Goal: Transaction & Acquisition: Purchase product/service

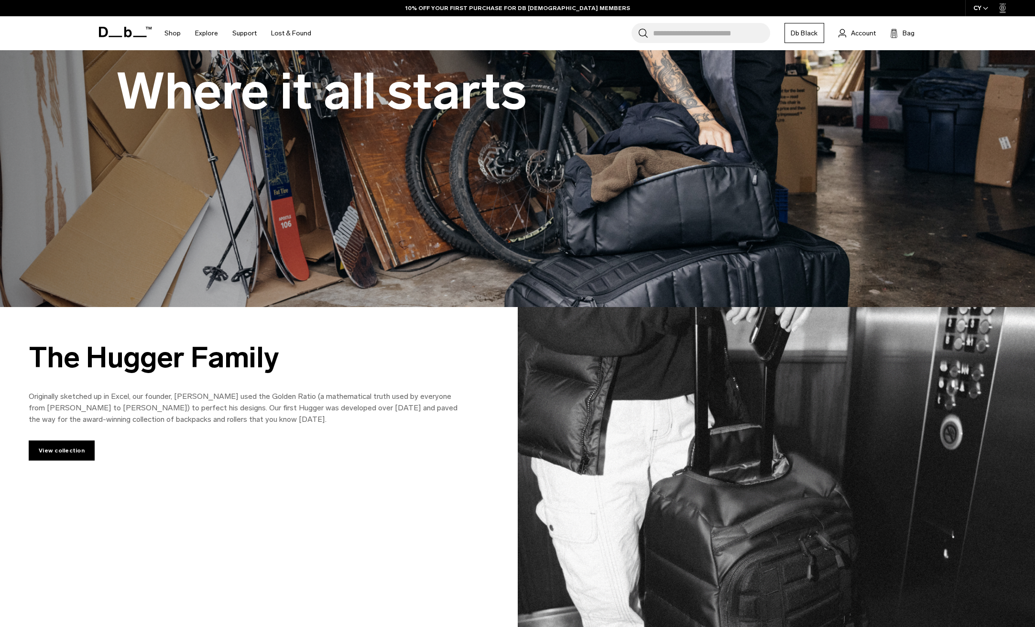
scroll to position [250, 0]
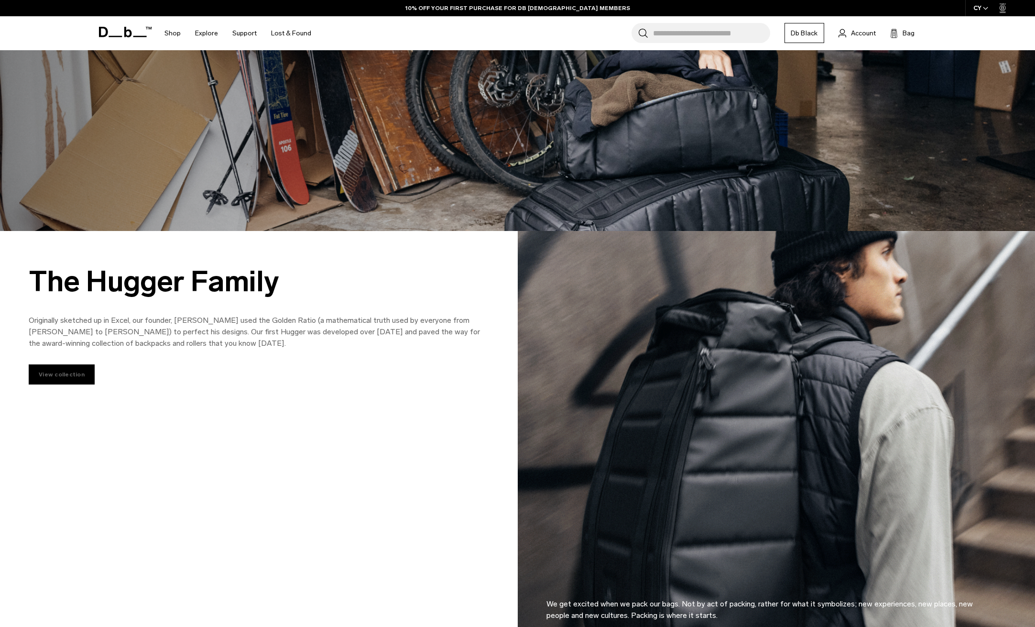
click at [66, 376] on link "View collection" at bounding box center [62, 374] width 66 height 20
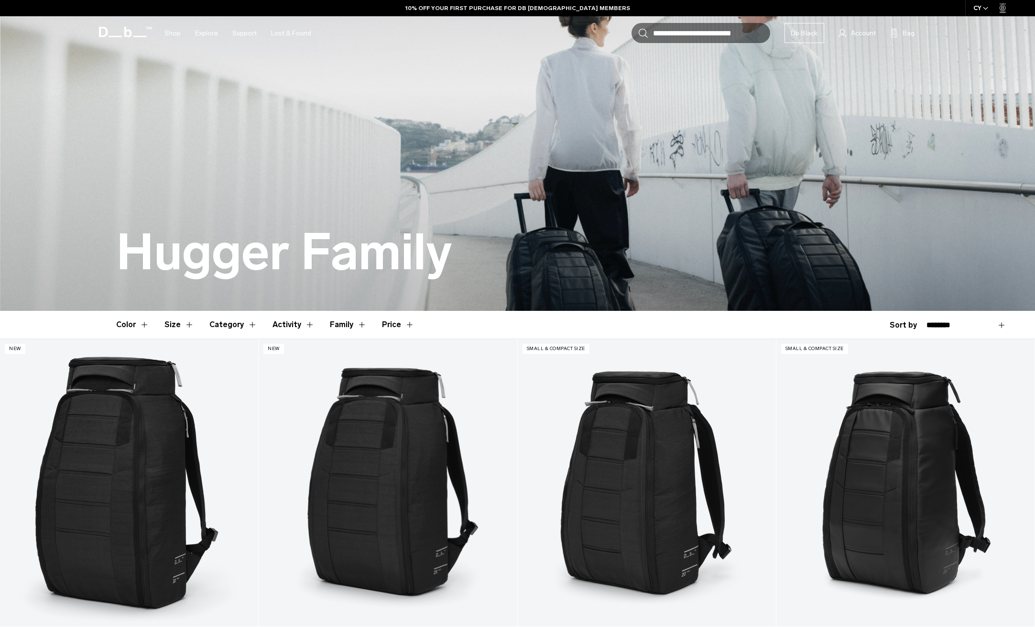
click at [137, 364] on link "Hugger Backpack 30L" at bounding box center [129, 482] width 258 height 287
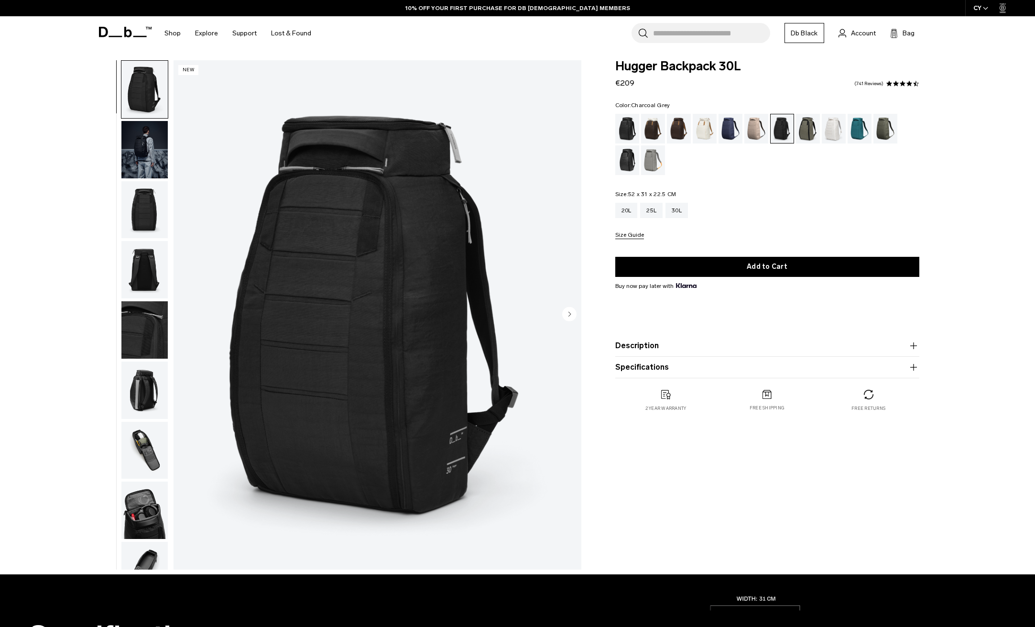
scroll to position [78, 0]
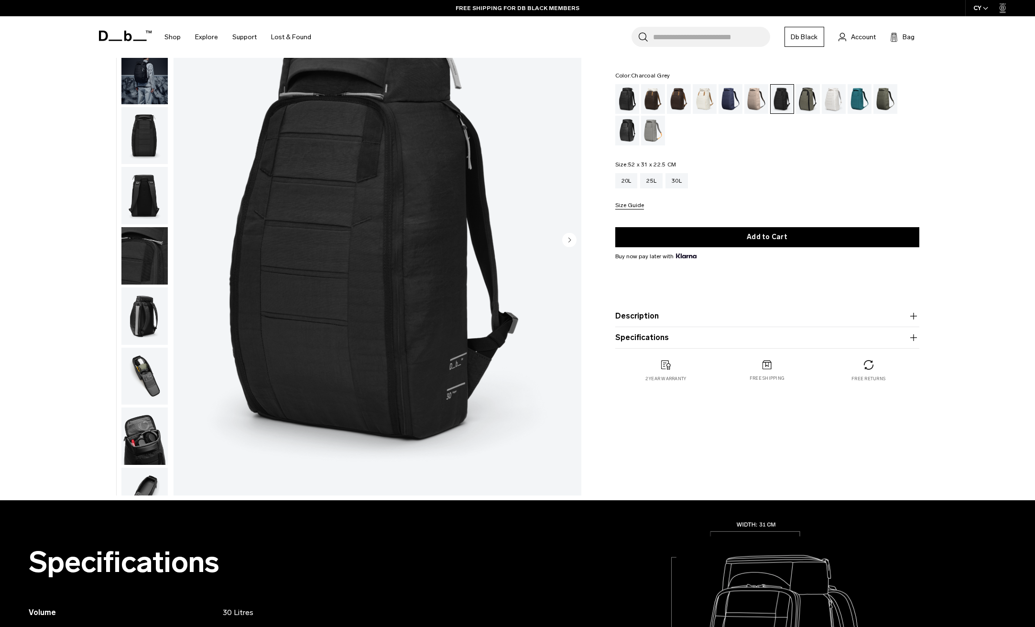
click at [636, 317] on button "Description" at bounding box center [768, 315] width 304 height 11
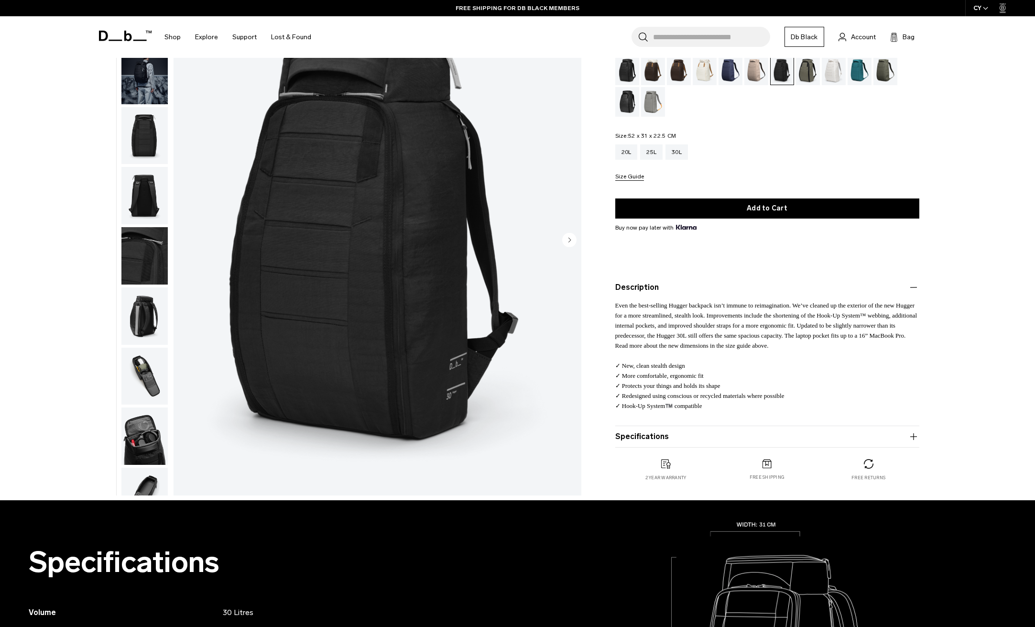
click at [639, 281] on product-accordion "Description Even the best-selling Hugger backpack isn’t immune to reimagination…" at bounding box center [768, 351] width 304 height 149
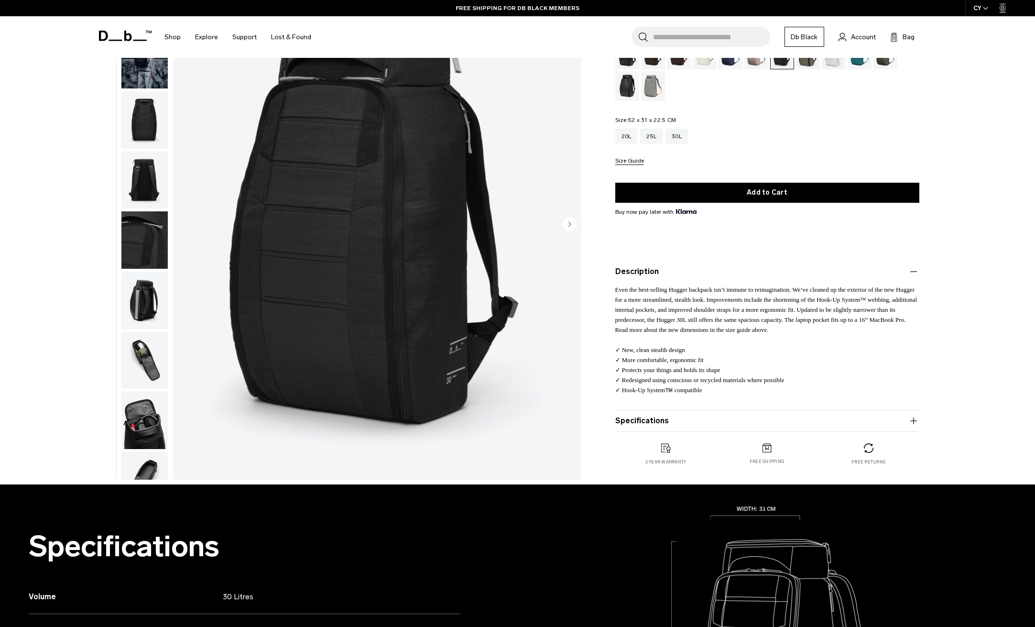
click at [638, 273] on button "Description" at bounding box center [768, 271] width 304 height 11
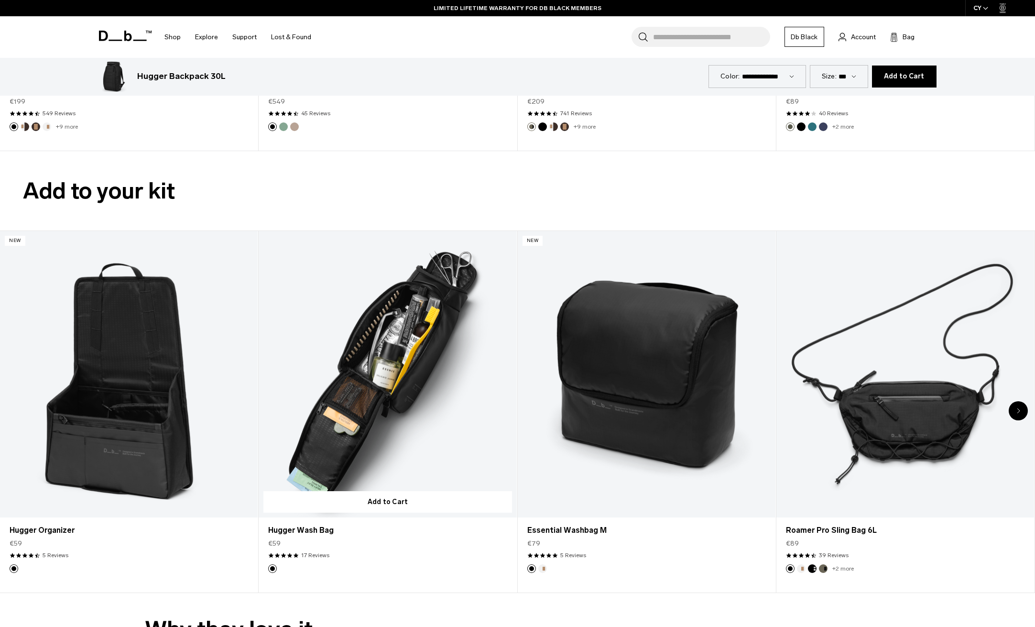
scroll to position [2637, 0]
